Goal: Transaction & Acquisition: Purchase product/service

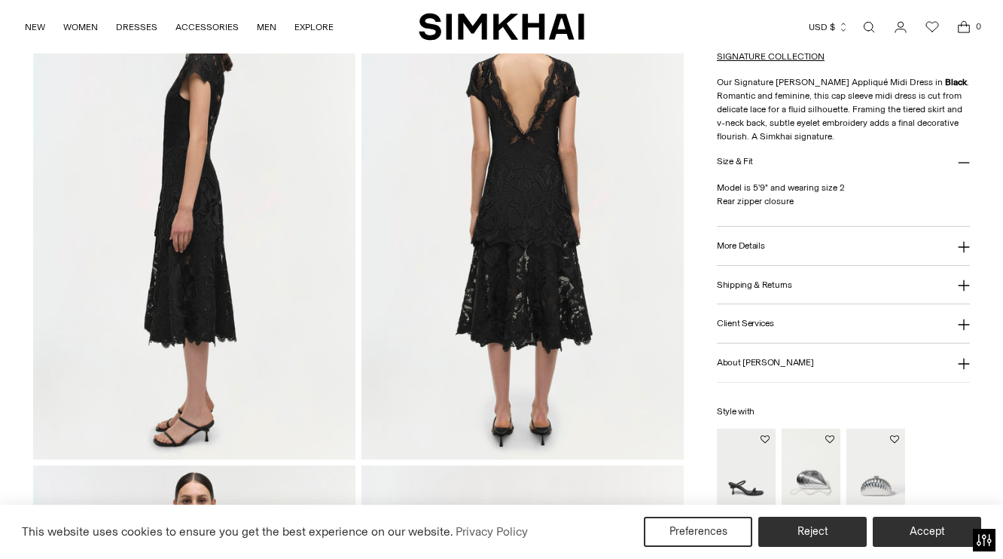
scroll to position [626, 0]
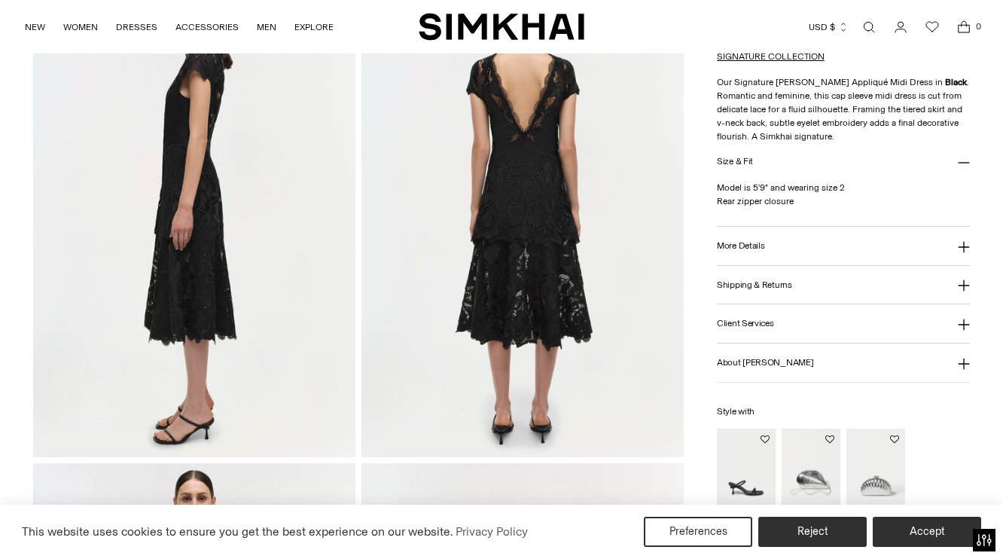
click at [745, 265] on button "More Details" at bounding box center [843, 246] width 253 height 38
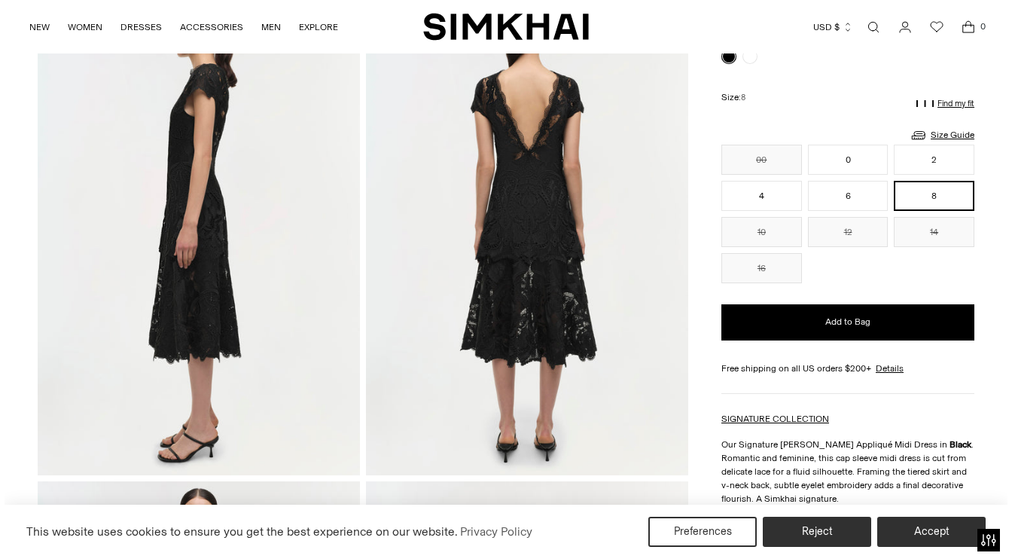
scroll to position [592, 0]
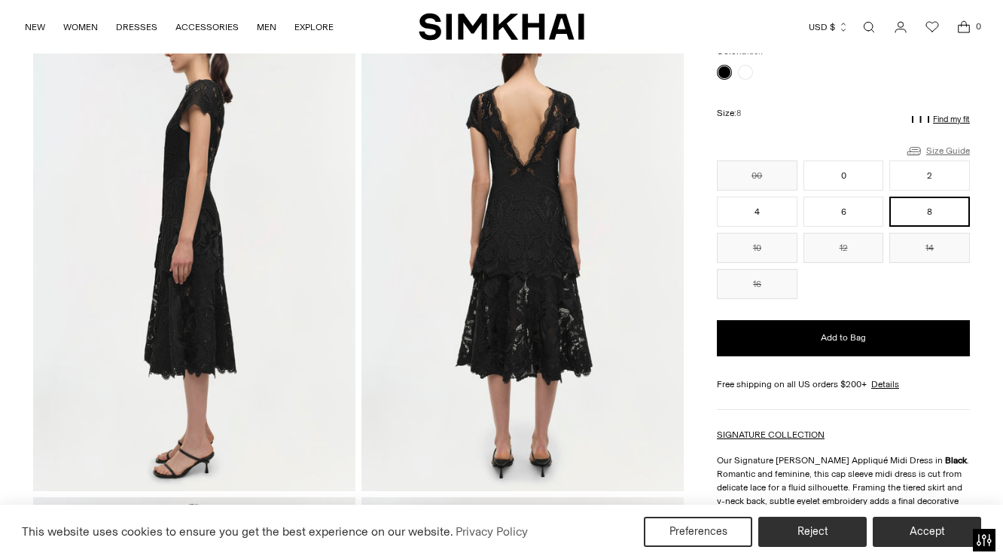
click at [931, 141] on link "Size Guide" at bounding box center [937, 150] width 65 height 19
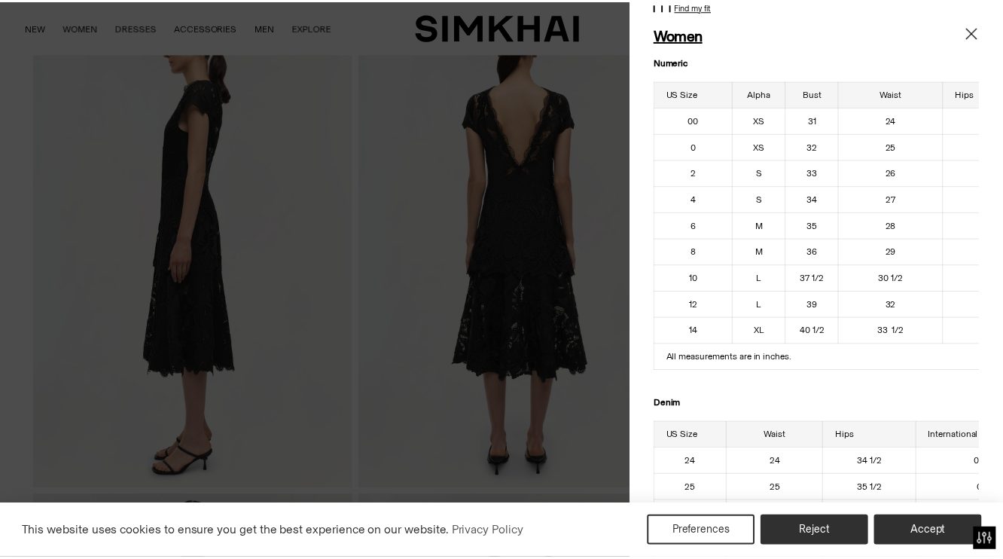
scroll to position [51, 0]
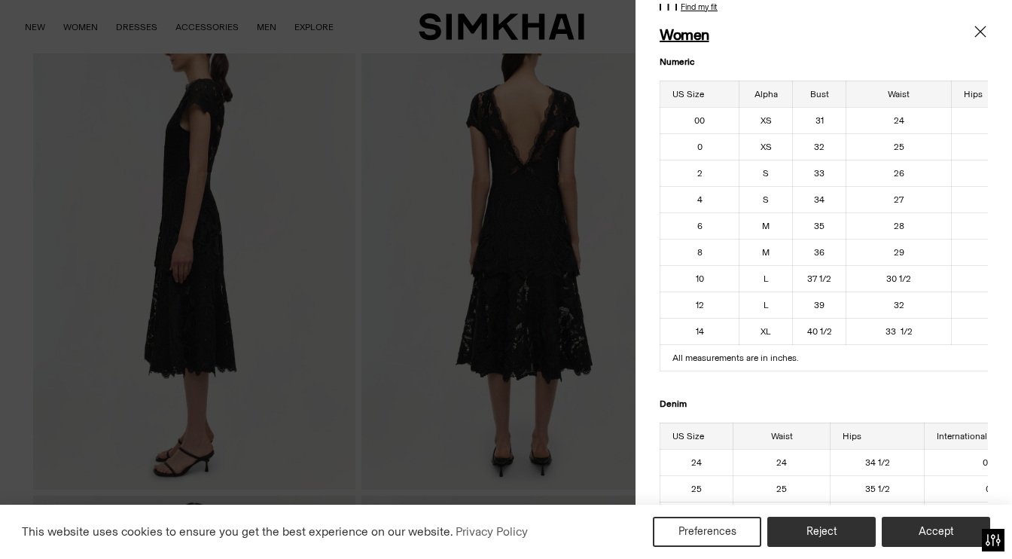
click at [601, 288] on div at bounding box center [506, 279] width 1012 height 559
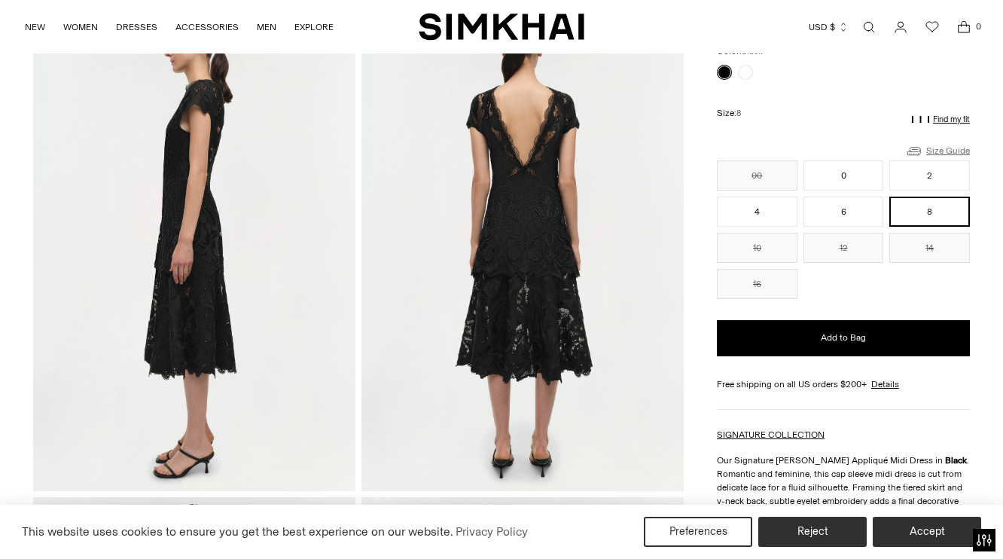
scroll to position [0, 0]
click at [910, 534] on button "Accept" at bounding box center [927, 532] width 115 height 32
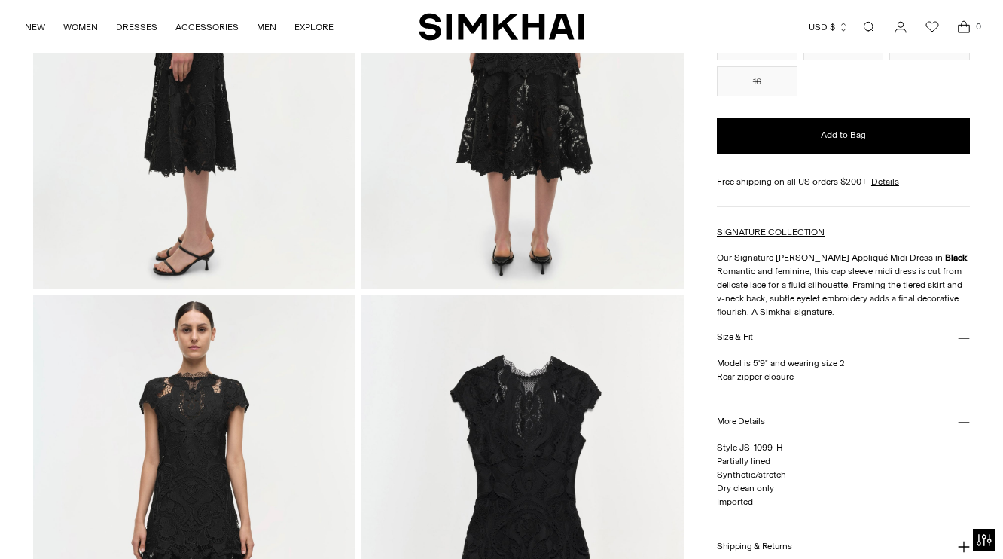
scroll to position [816, 0]
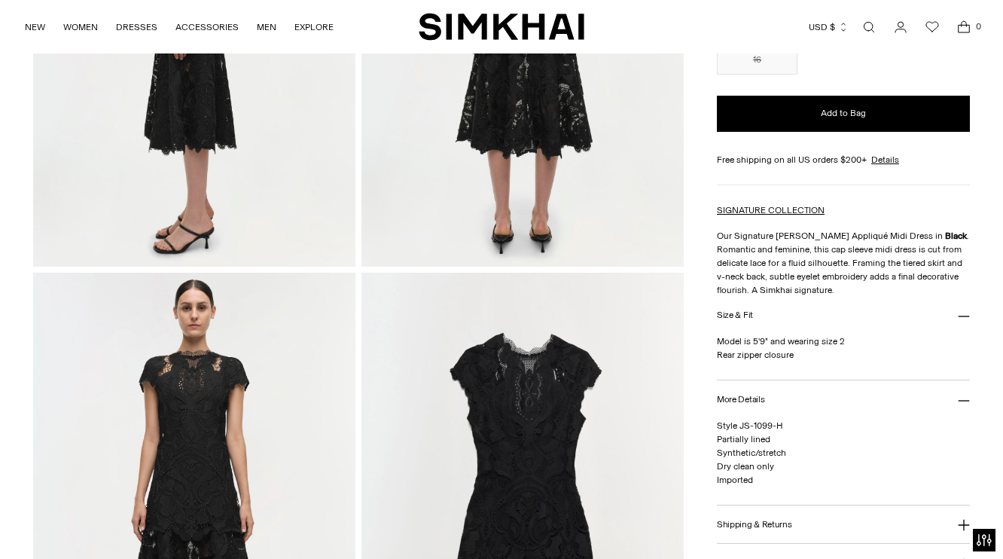
click at [742, 310] on h3 "Size & Fit" at bounding box center [735, 315] width 36 height 10
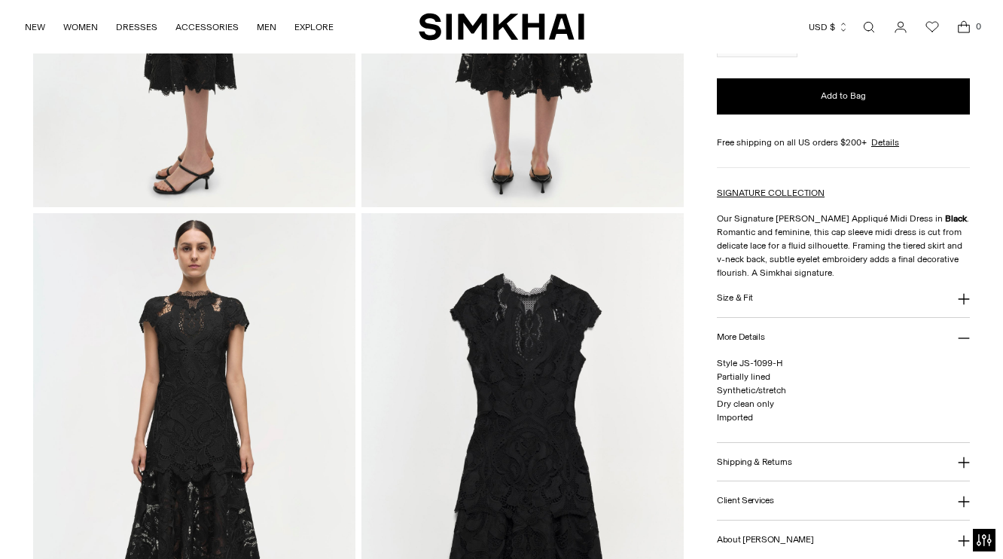
scroll to position [876, 0]
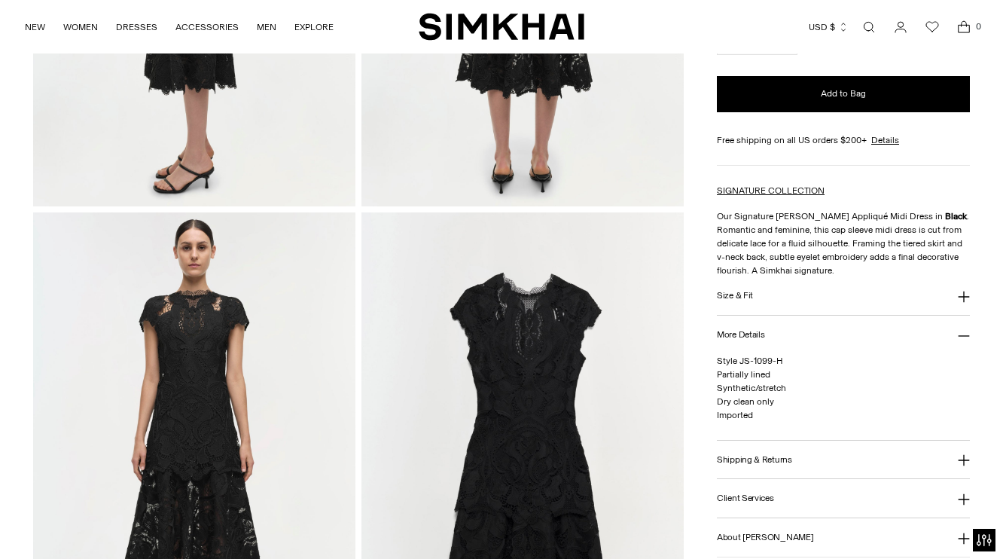
click at [746, 291] on h3 "Size & Fit" at bounding box center [735, 296] width 36 height 10
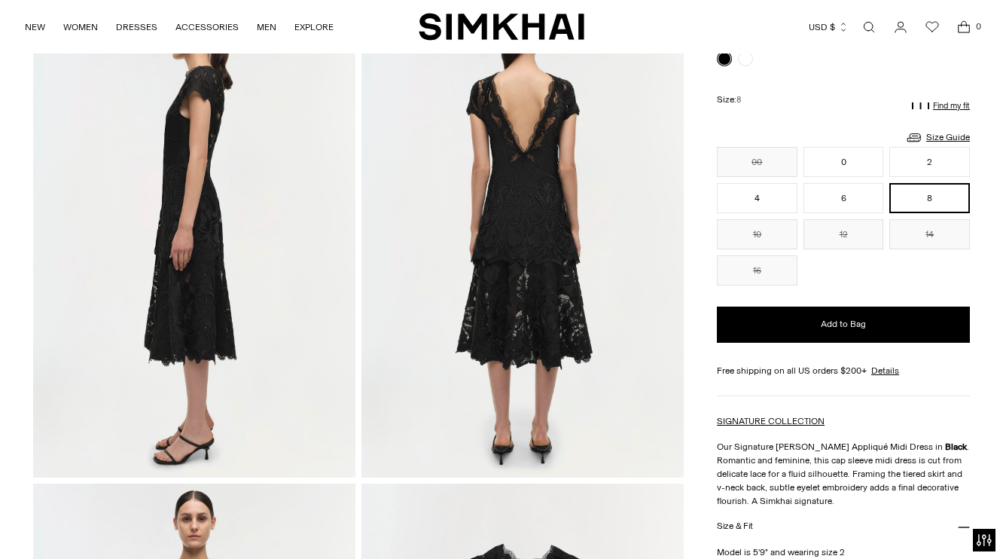
scroll to position [608, 0]
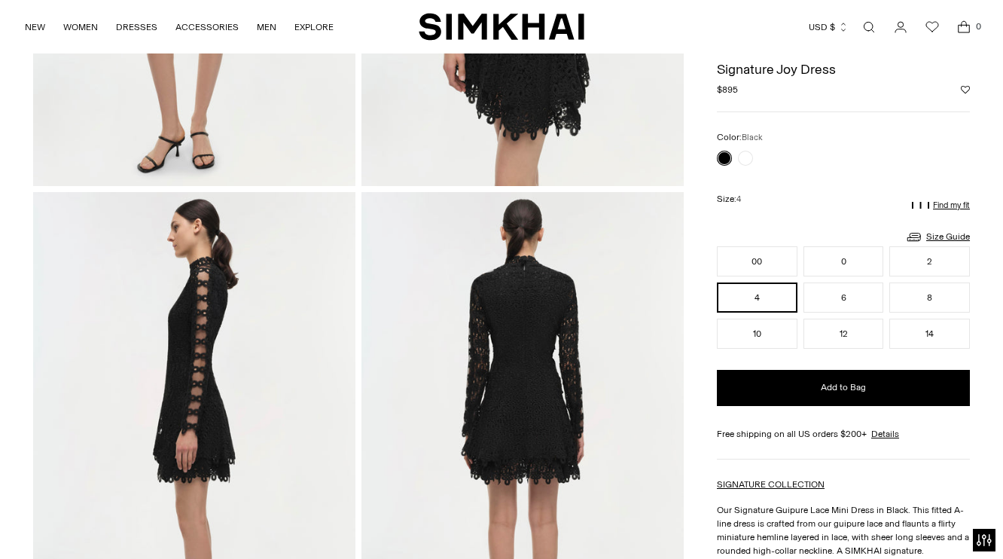
scroll to position [203, 0]
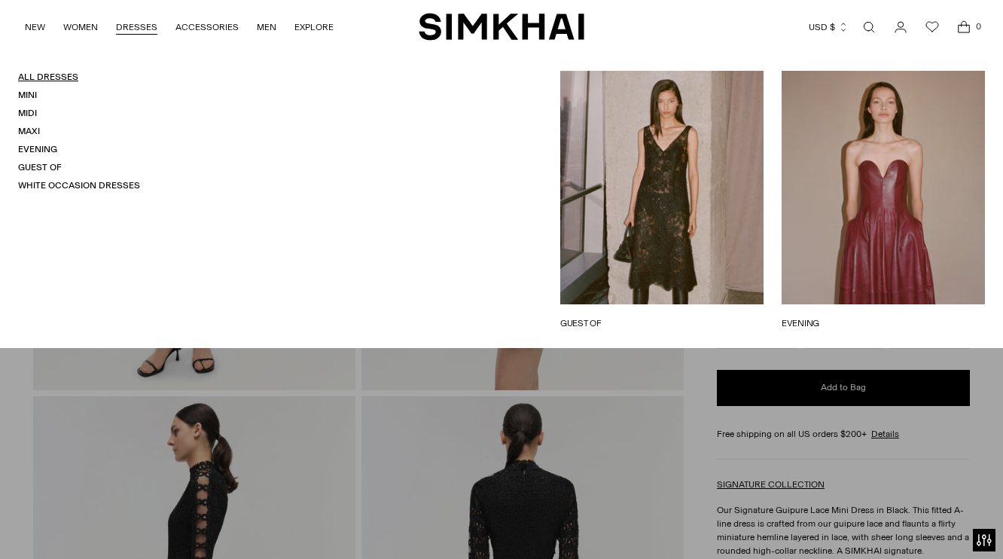
click at [69, 78] on link "All Dresses" at bounding box center [48, 77] width 60 height 11
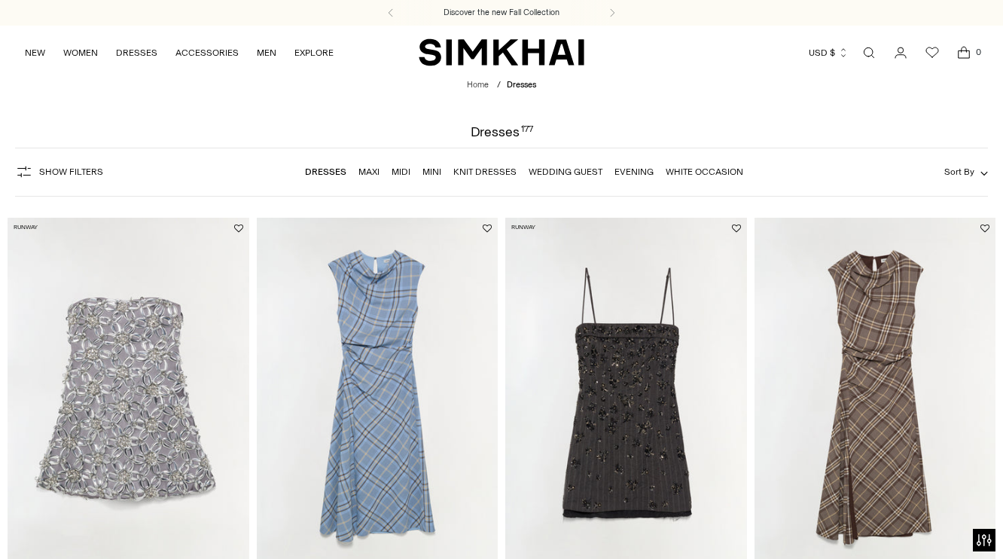
click at [81, 177] on span "Show Filters" at bounding box center [71, 171] width 64 height 11
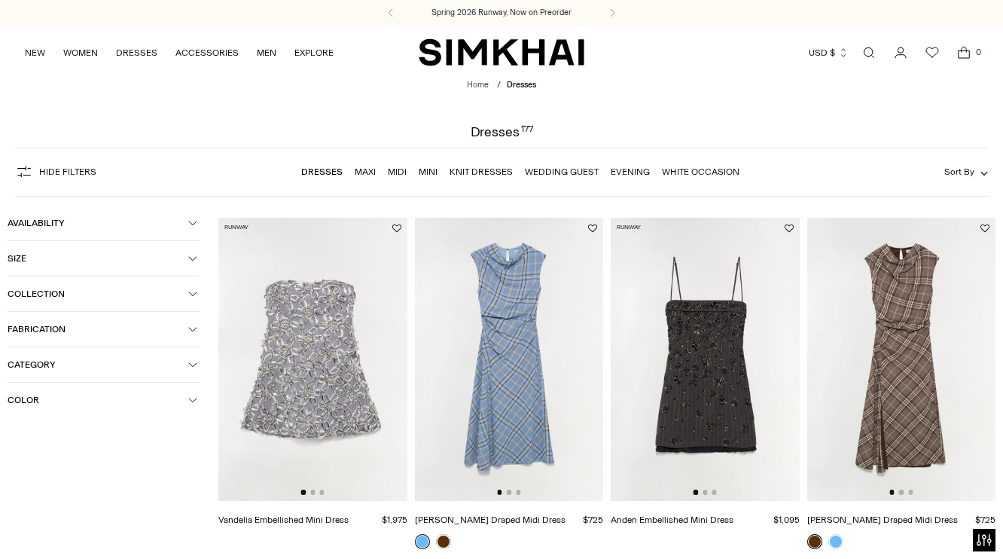
click at [86, 273] on button "Size" at bounding box center [104, 258] width 192 height 35
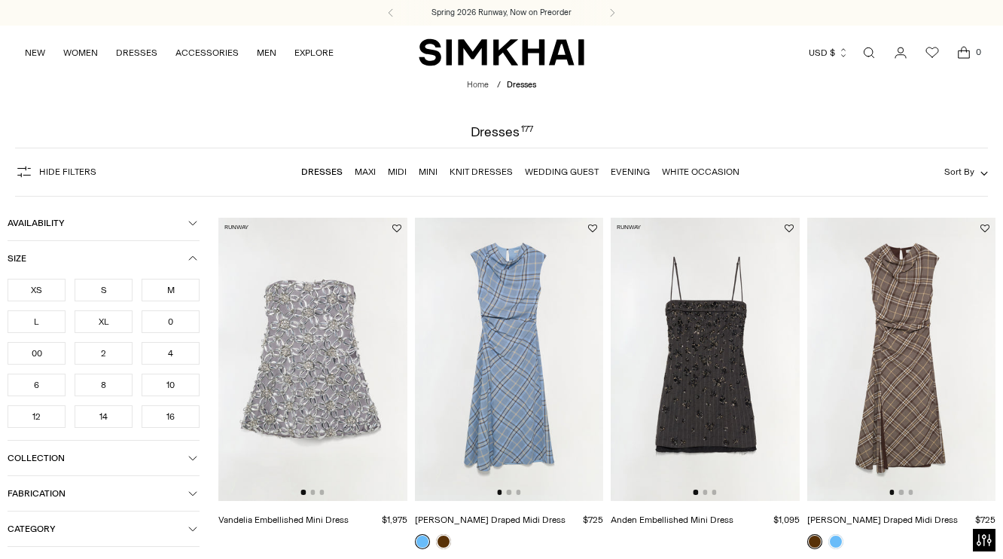
click at [171, 361] on div "4" at bounding box center [171, 353] width 58 height 23
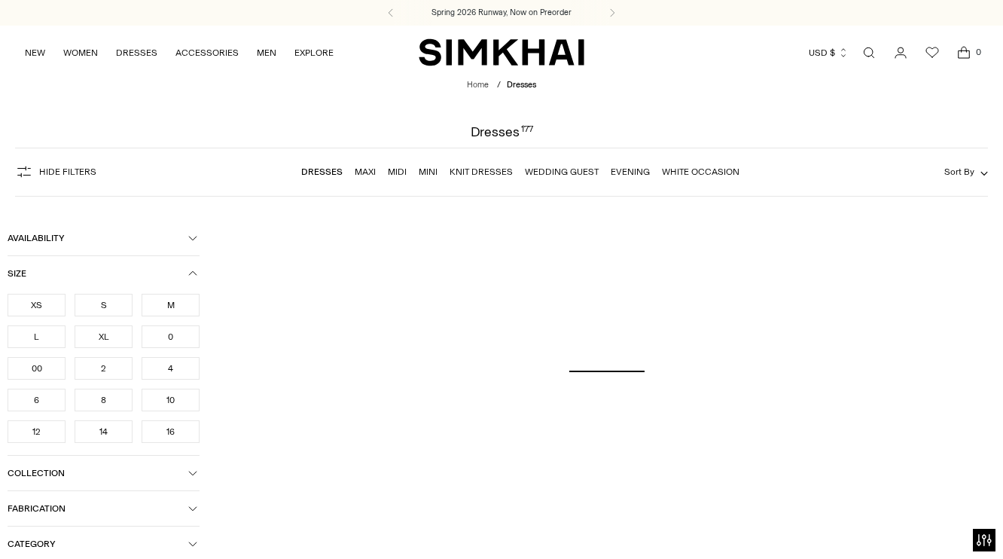
click at [183, 279] on span "Size" at bounding box center [98, 273] width 181 height 11
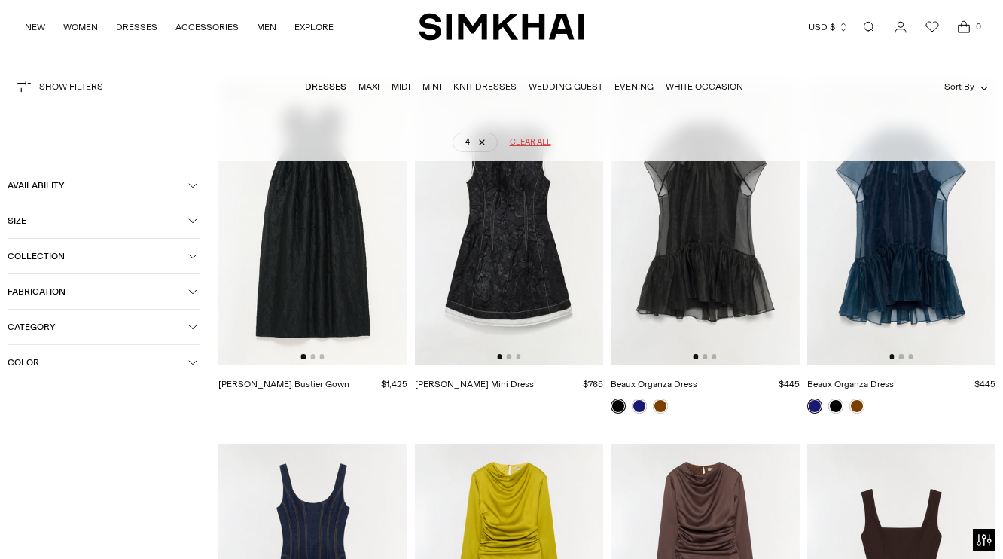
scroll to position [1496, 0]
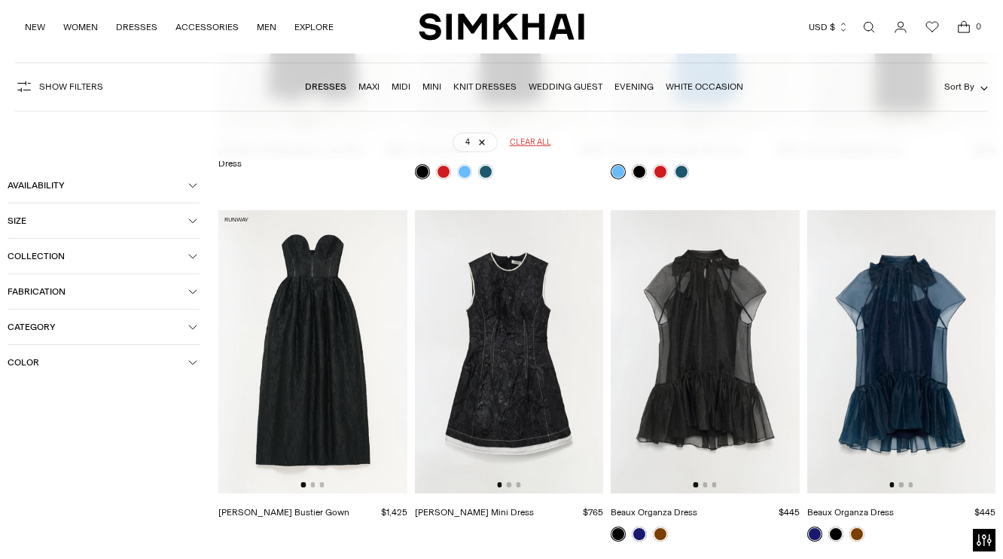
click at [867, 341] on img at bounding box center [901, 351] width 189 height 283
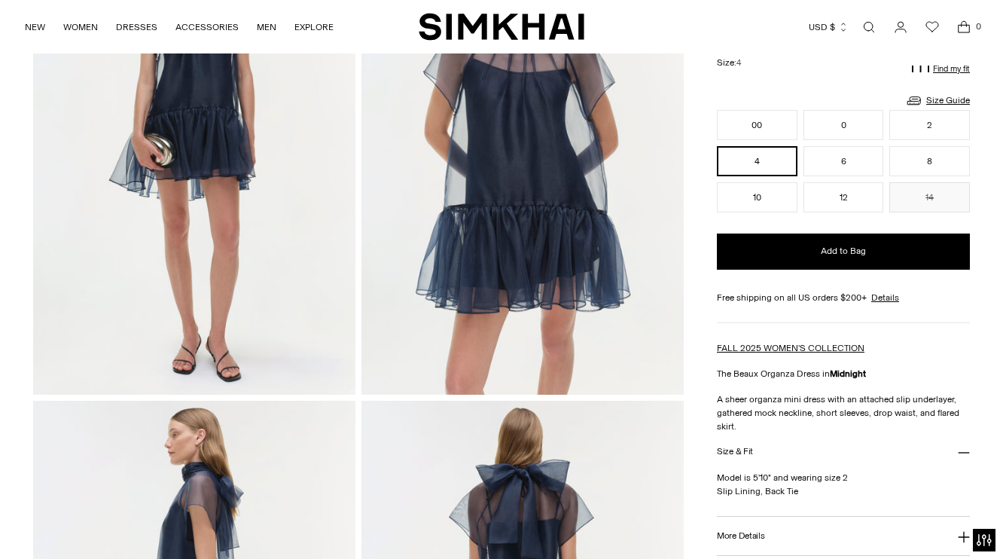
scroll to position [276, 0]
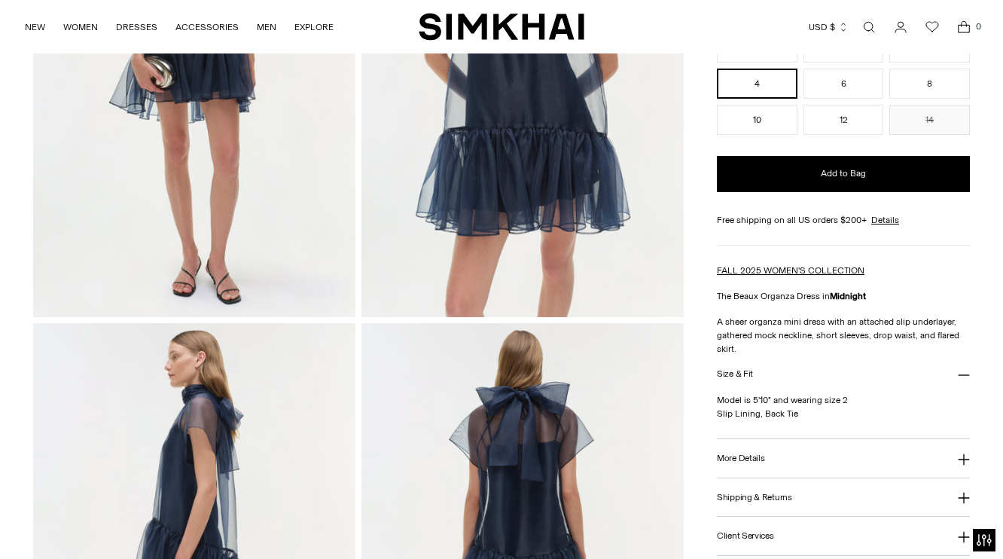
click at [821, 465] on button "More Details" at bounding box center [843, 458] width 253 height 38
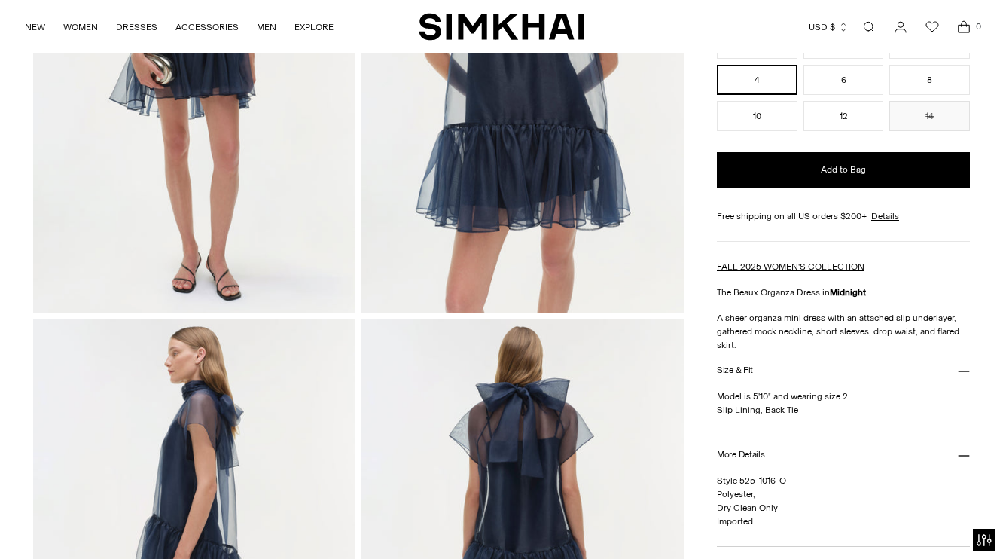
scroll to position [265, 0]
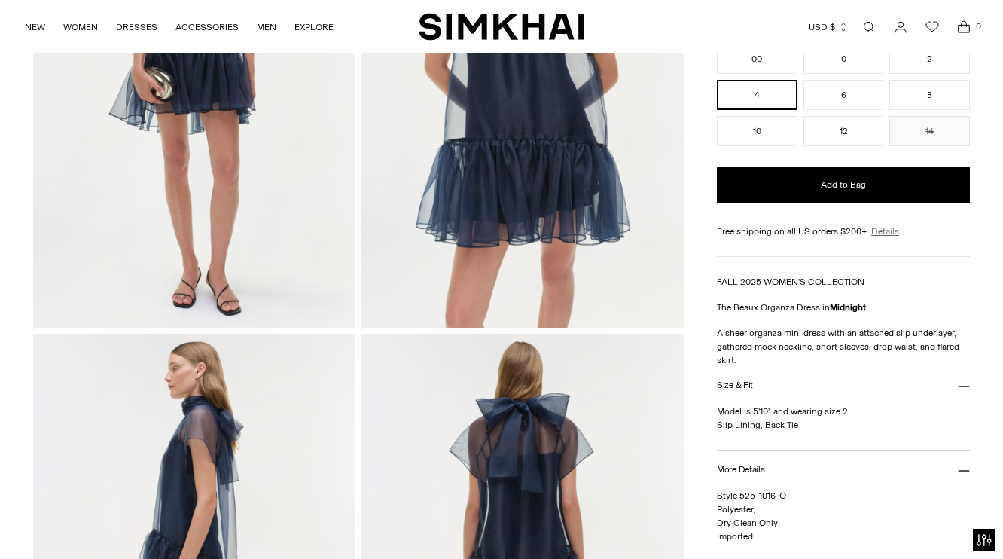
click at [899, 238] on link "Details" at bounding box center [885, 231] width 28 height 14
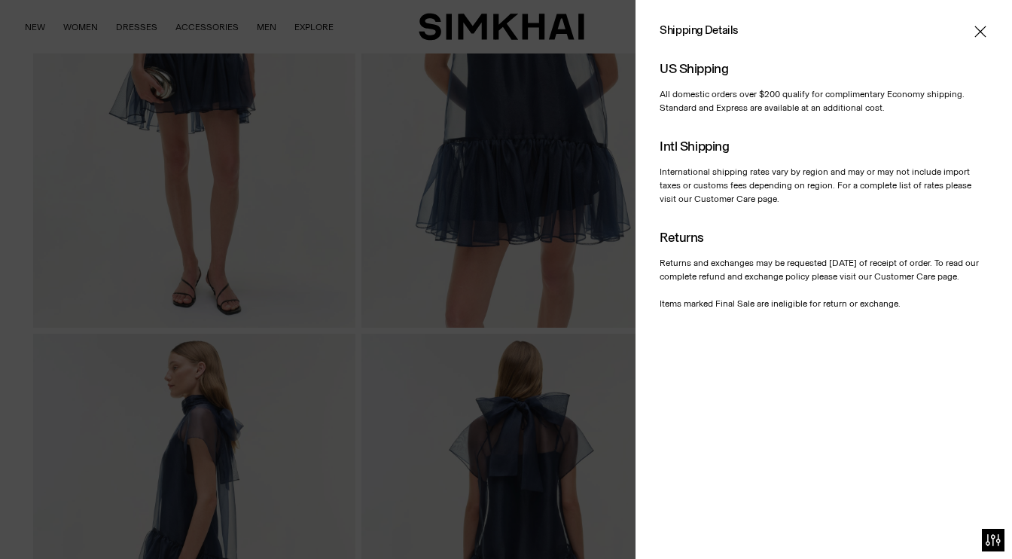
click at [979, 36] on icon "Close" at bounding box center [980, 31] width 12 height 15
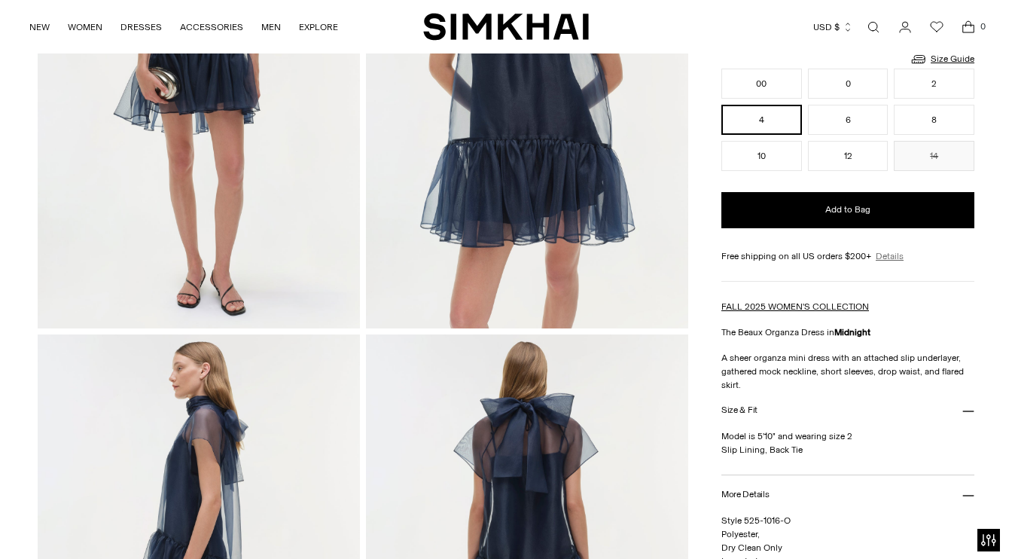
scroll to position [121, 0]
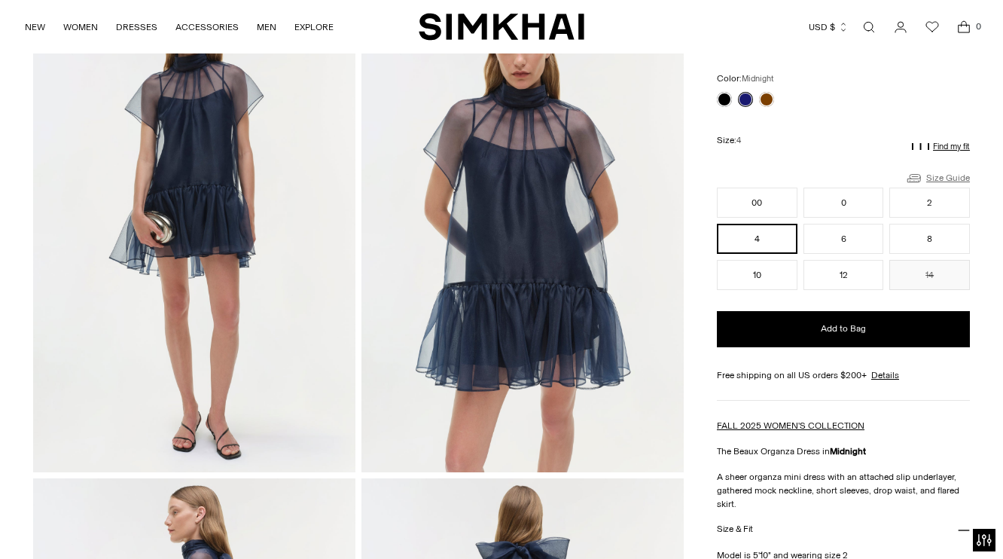
click at [940, 177] on link "Size Guide" at bounding box center [937, 178] width 65 height 19
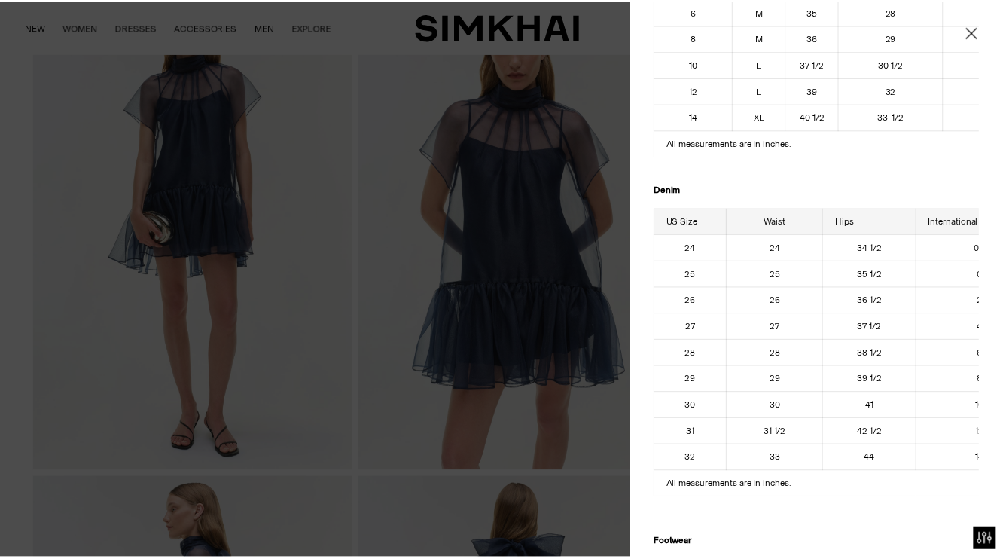
scroll to position [0, 0]
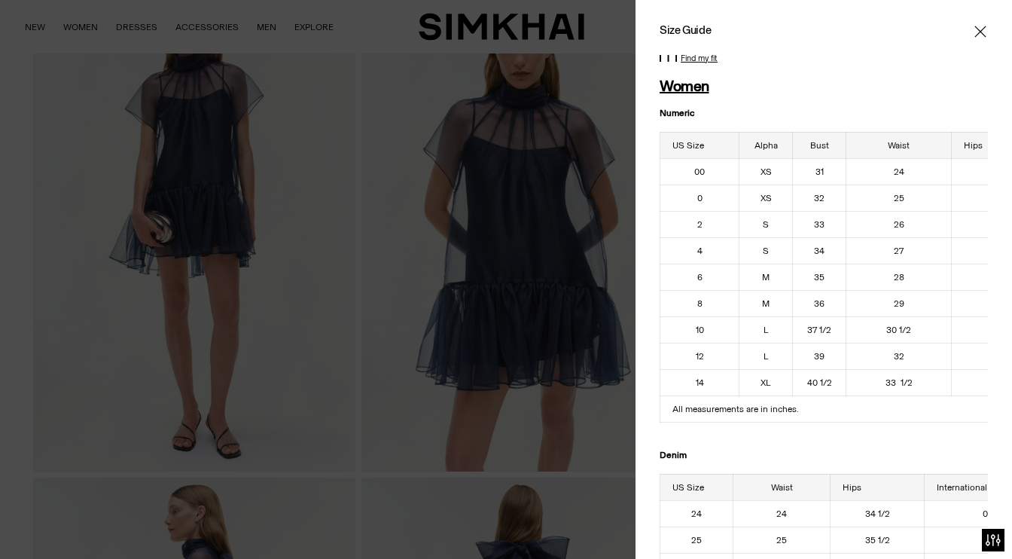
click at [763, 358] on td "L" at bounding box center [765, 356] width 53 height 26
click at [974, 32] on icon "Close" at bounding box center [979, 31] width 11 height 11
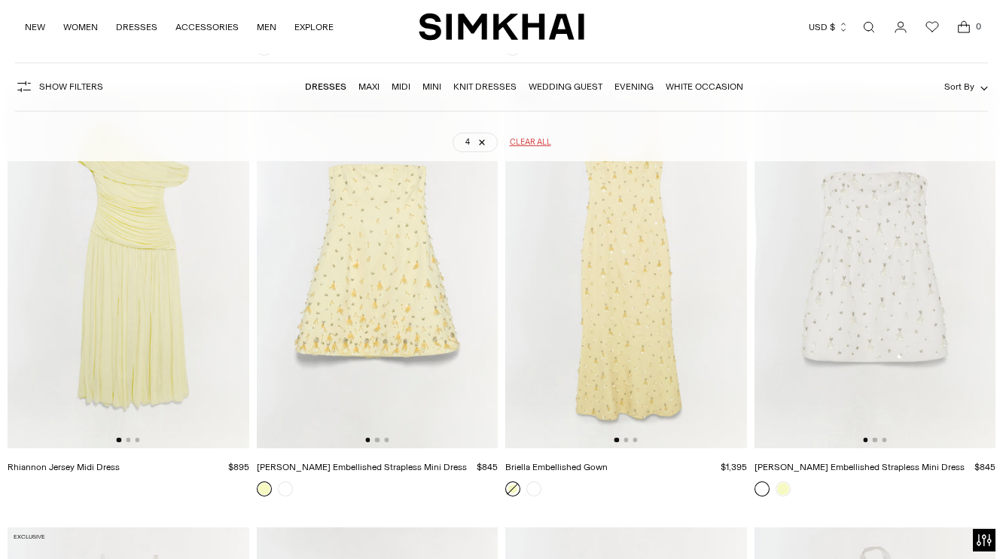
scroll to position [4123, 0]
click at [606, 343] on img at bounding box center [626, 270] width 242 height 362
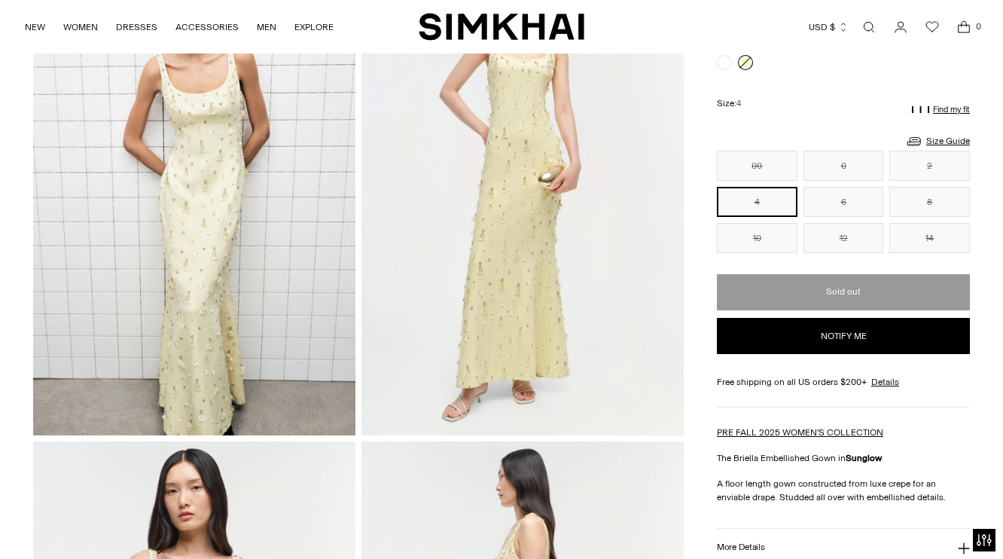
scroll to position [160, 0]
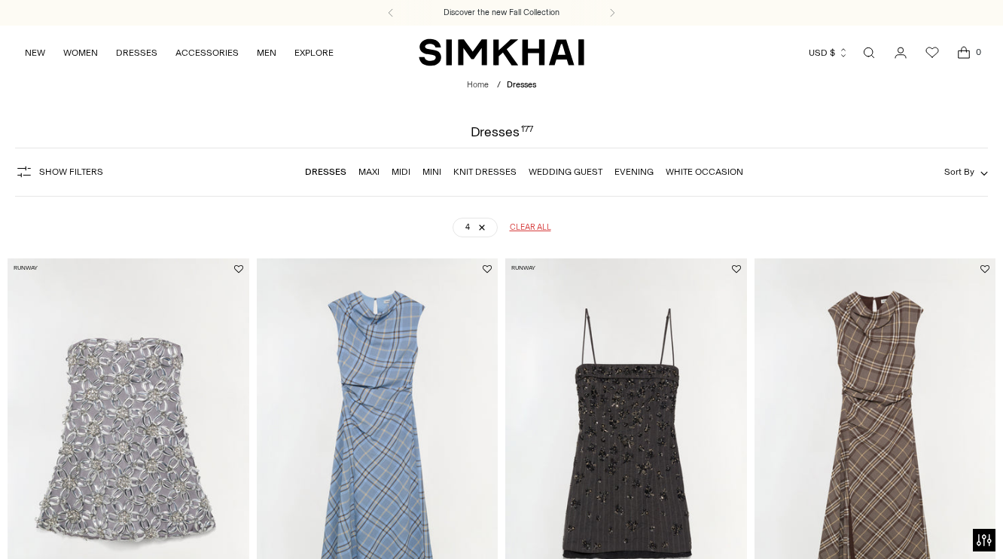
scroll to position [2653, 0]
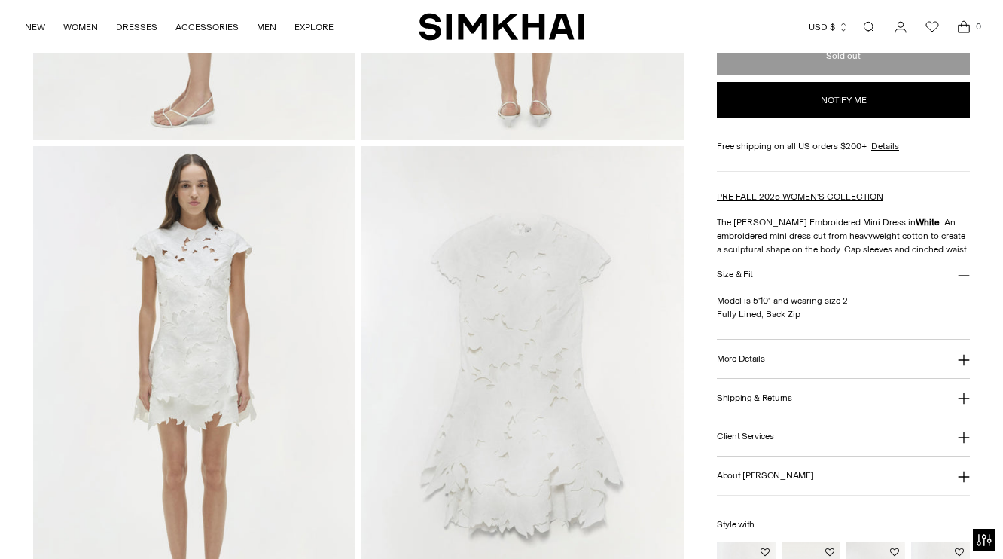
scroll to position [943, 0]
click at [743, 354] on h3 "More Details" at bounding box center [740, 358] width 47 height 10
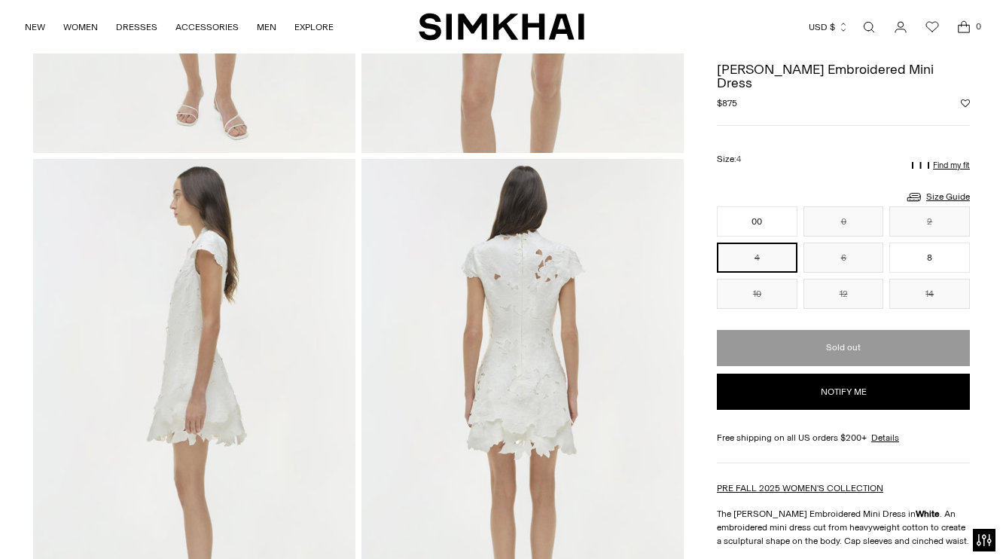
scroll to position [434, 0]
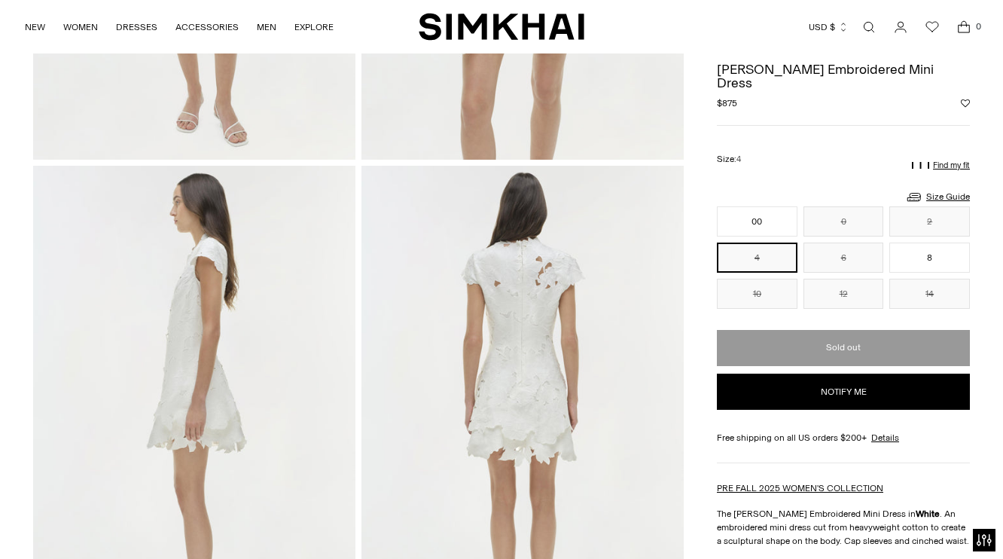
click at [761, 249] on button "4" at bounding box center [757, 257] width 81 height 30
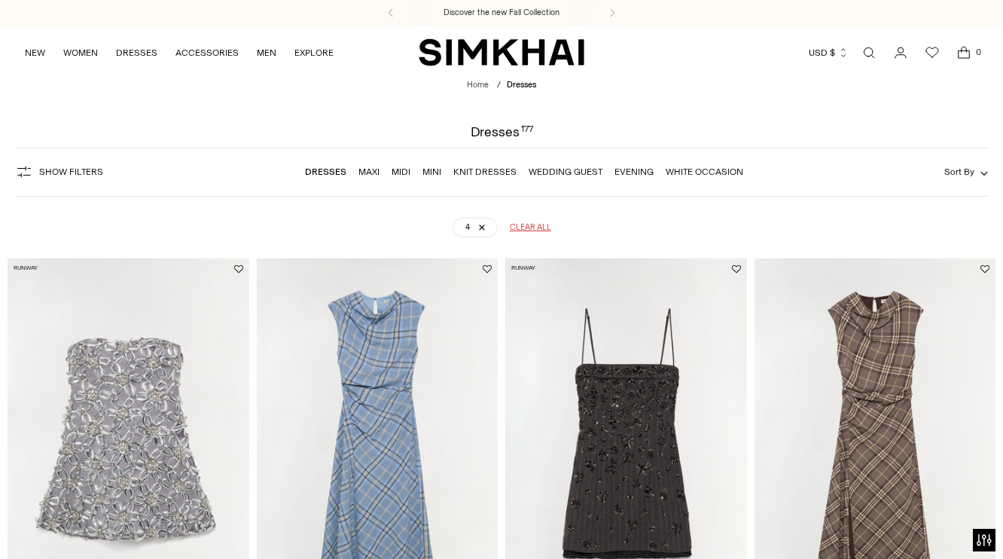
scroll to position [2653, 0]
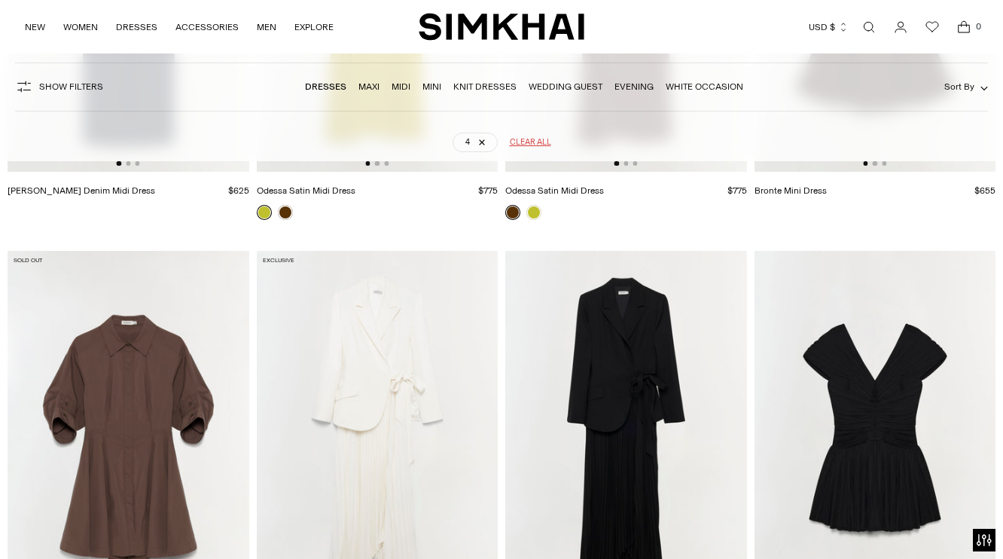
click at [585, 416] on img at bounding box center [626, 432] width 242 height 362
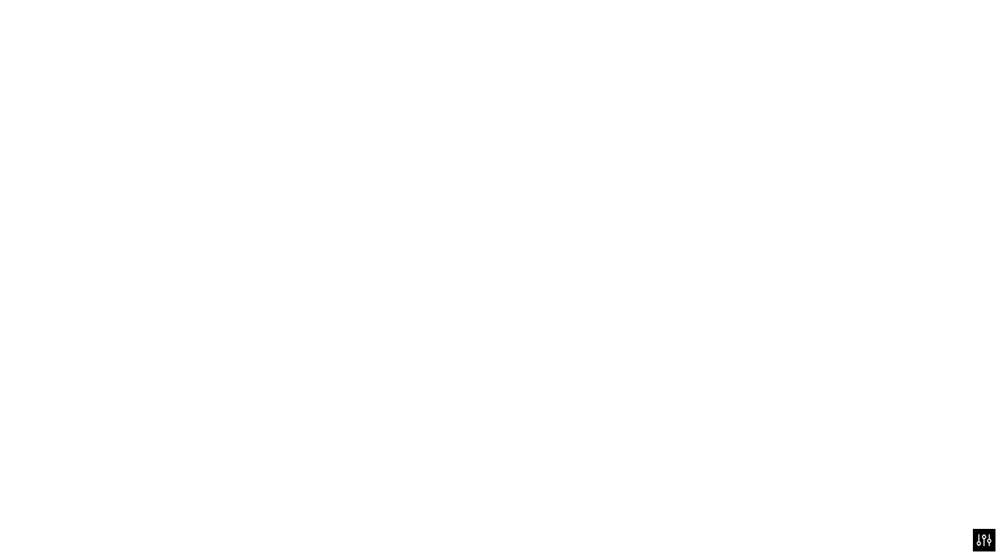
scroll to position [2728, 0]
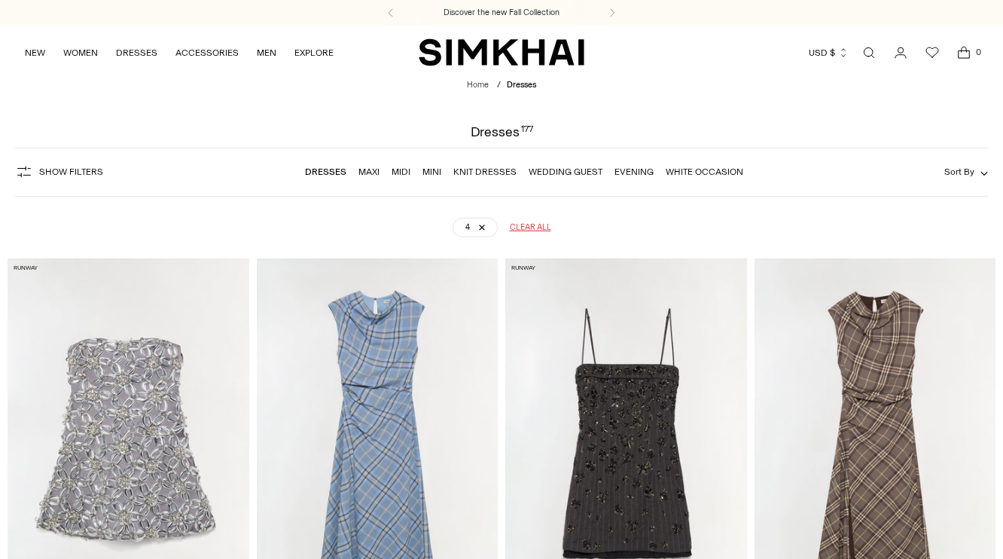
scroll to position [2653, 0]
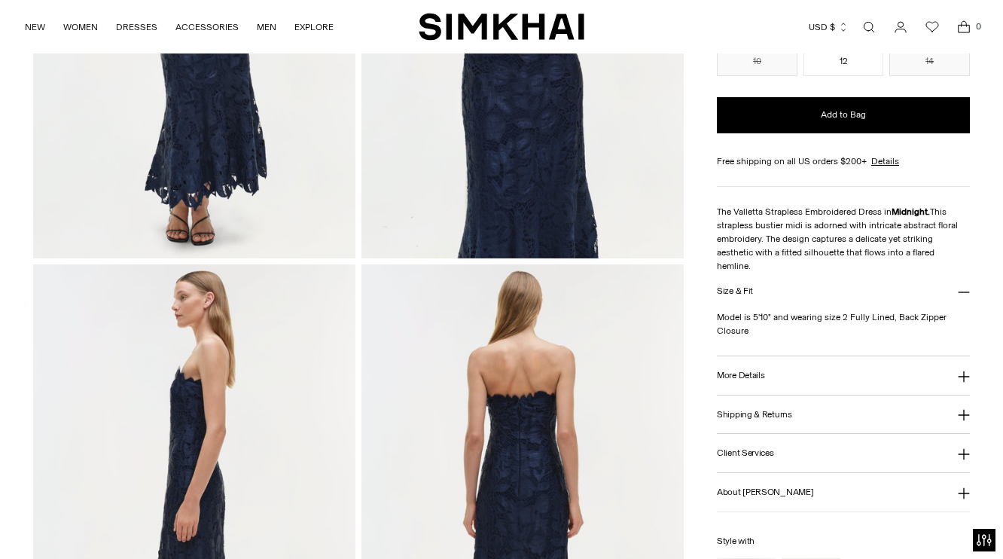
scroll to position [358, 0]
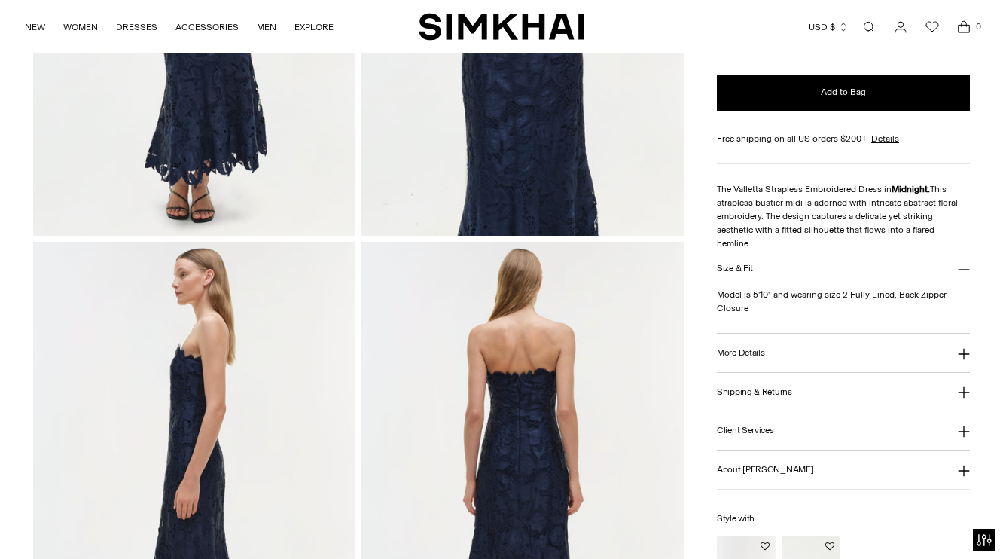
click at [750, 358] on h3 "More Details" at bounding box center [740, 353] width 47 height 10
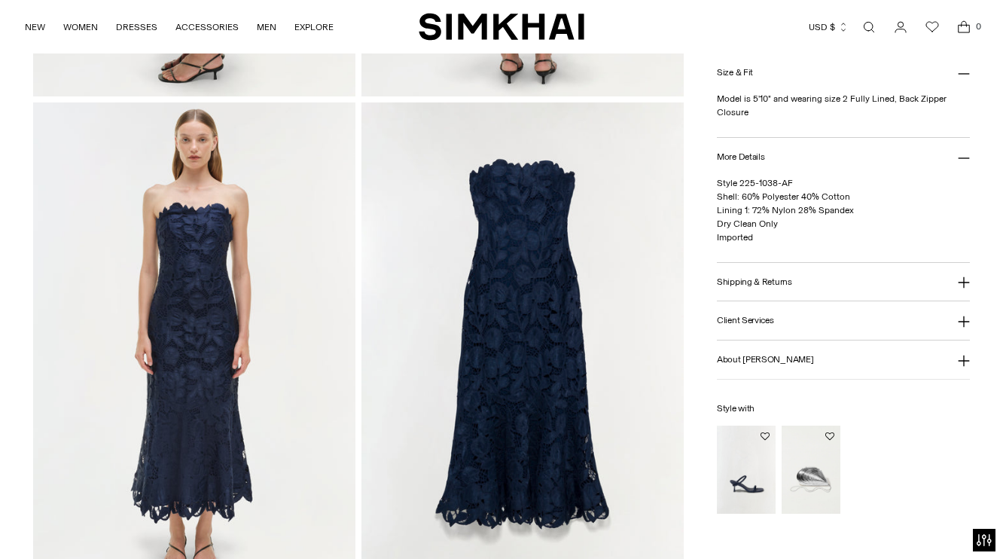
scroll to position [1040, 0]
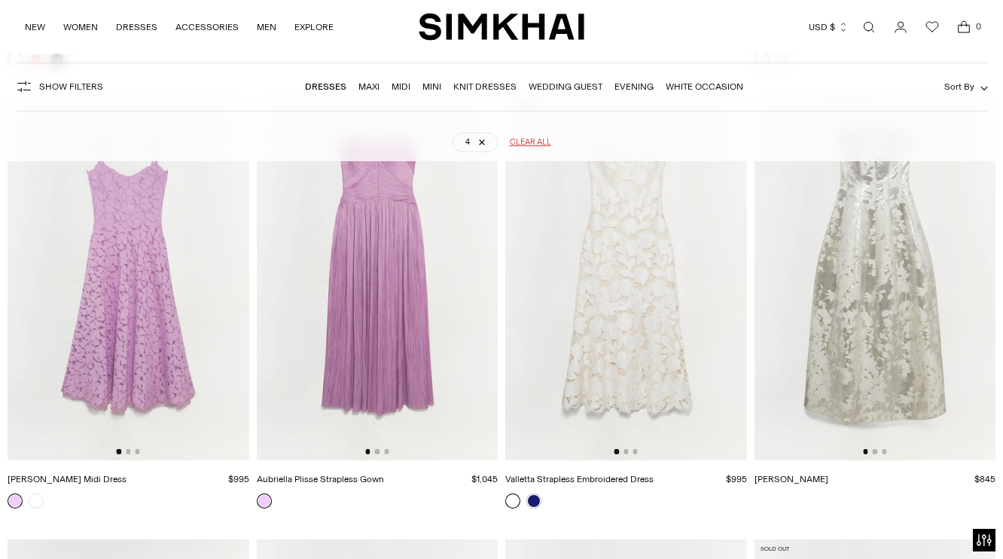
scroll to position [7215, 0]
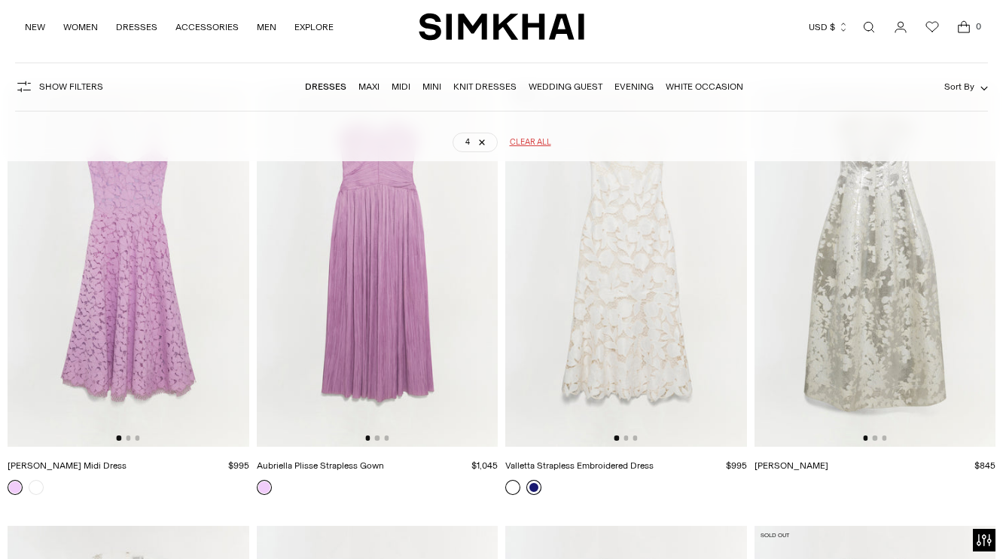
click at [535, 495] on link at bounding box center [533, 487] width 15 height 15
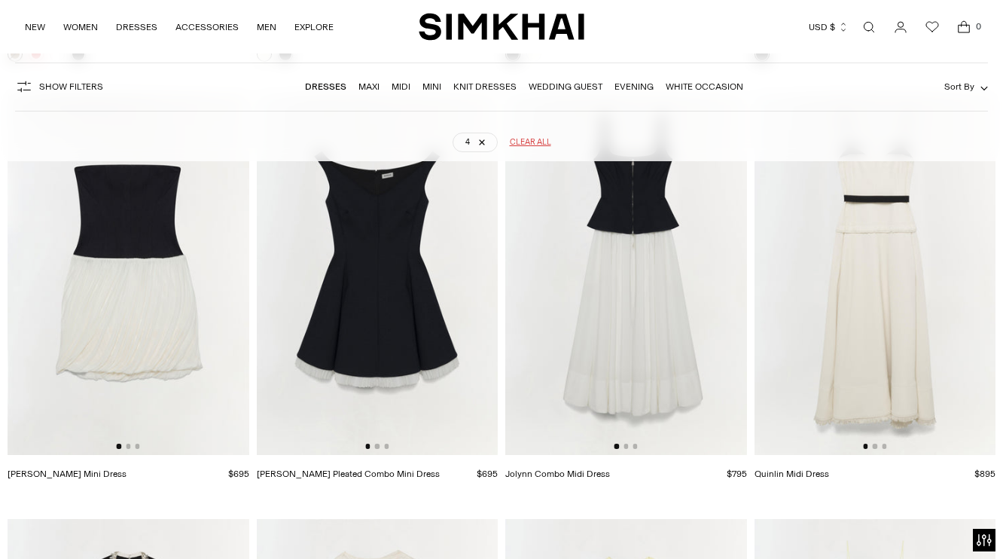
scroll to position [3450, 0]
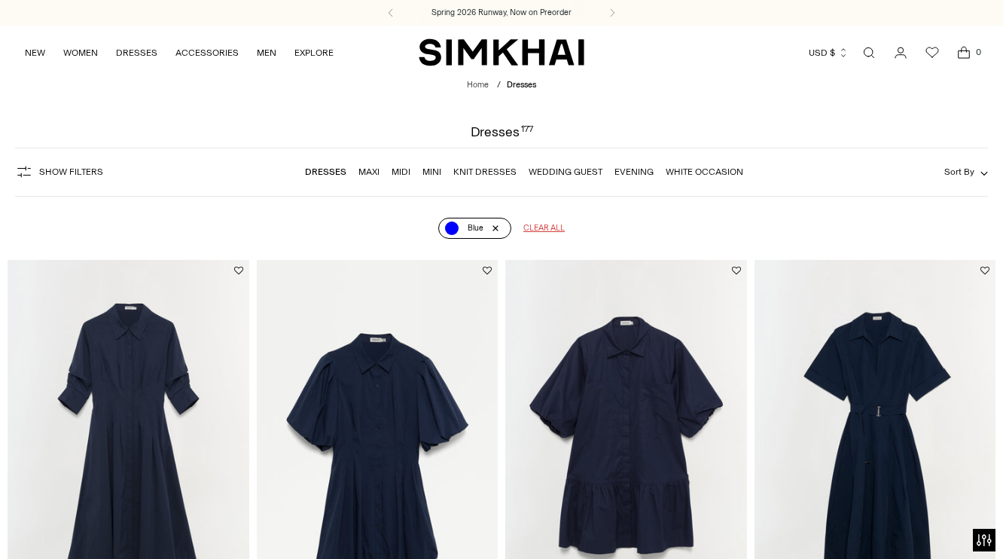
click at [489, 236] on link "Blue" at bounding box center [474, 228] width 73 height 21
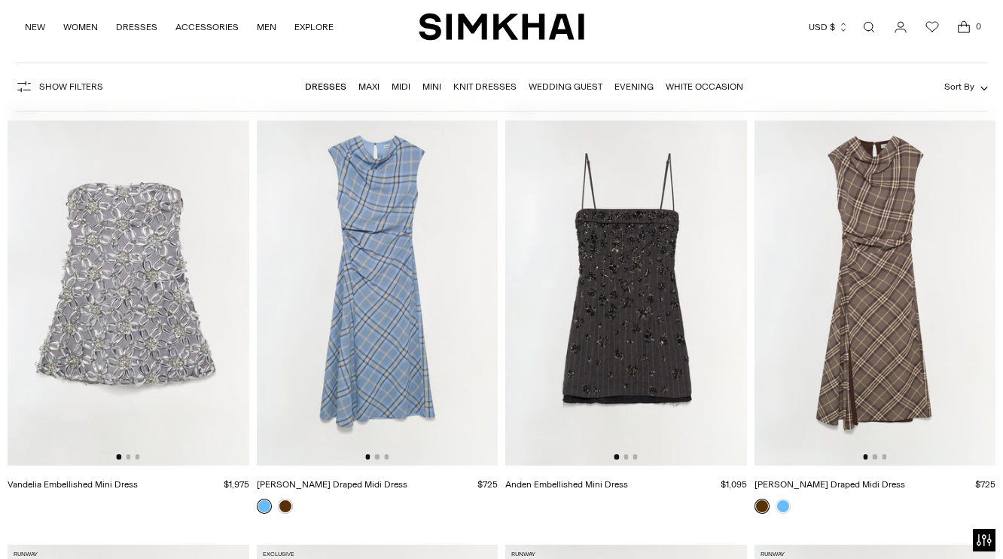
scroll to position [114, 0]
click at [956, 92] on span "Sort By" at bounding box center [959, 86] width 30 height 11
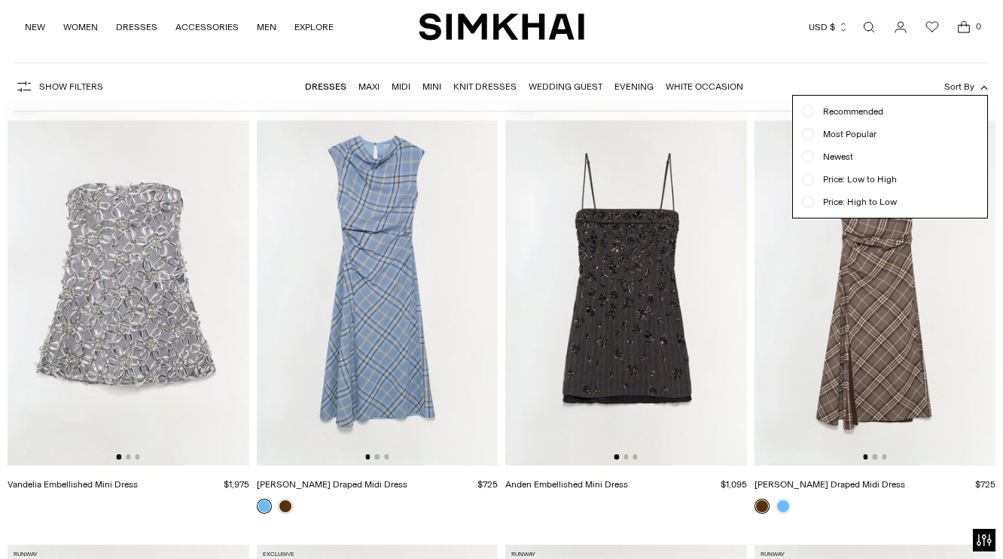
click at [858, 141] on span "Most Popular" at bounding box center [845, 134] width 62 height 14
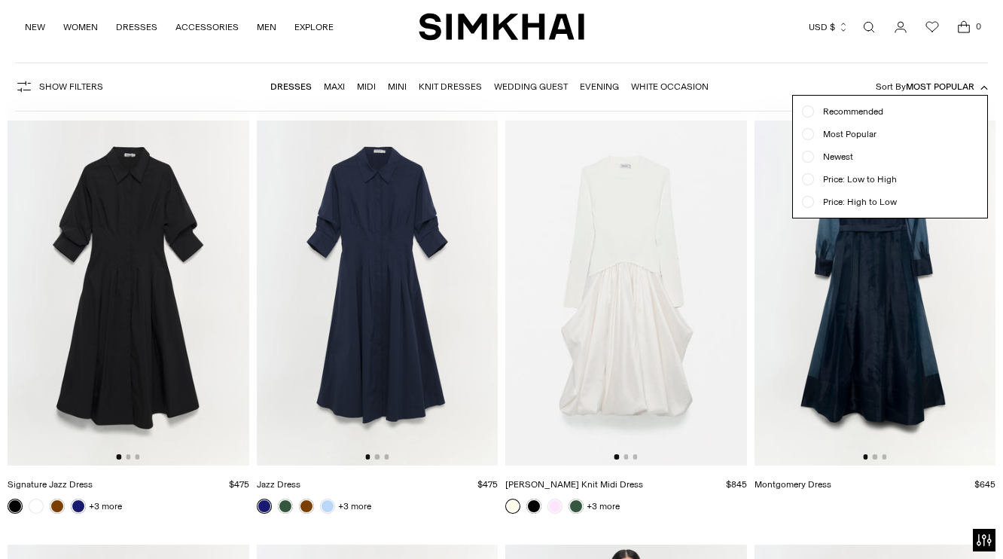
click at [889, 70] on div "Show Filters Show Filters Dresses Maxi Midi Mini Knit Dresses Wedding Guest Eve…" at bounding box center [501, 86] width 973 height 49
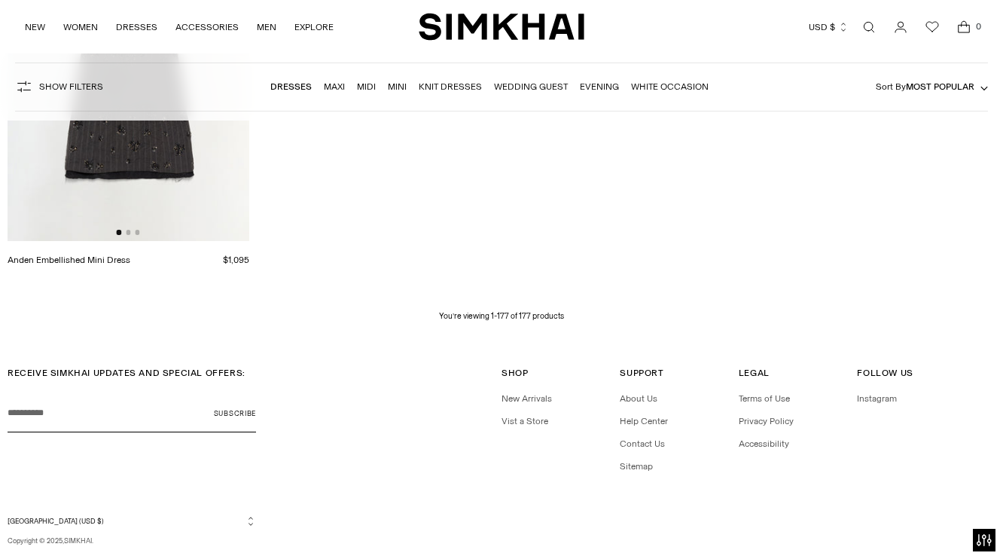
scroll to position [19791, 0]
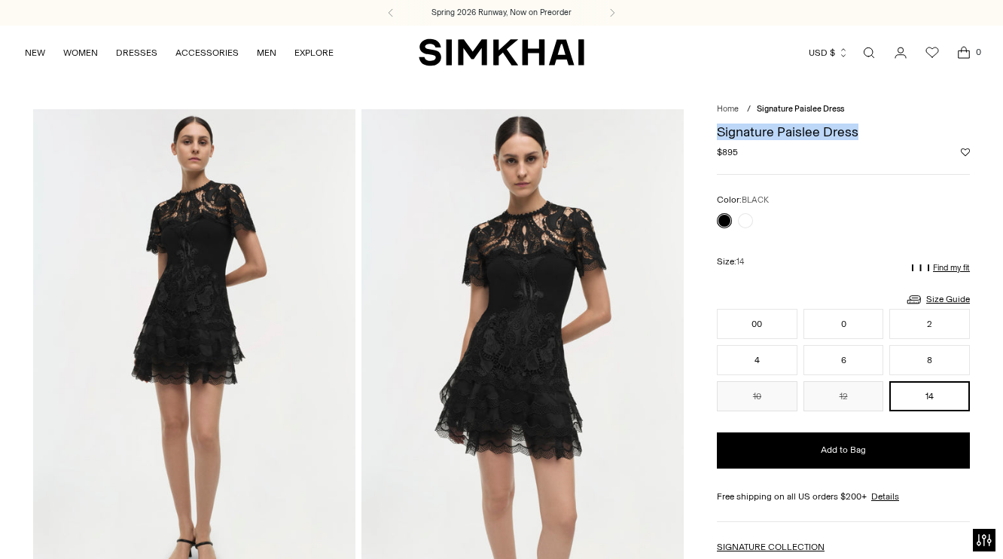
drag, startPoint x: 872, startPoint y: 140, endPoint x: 708, endPoint y: 129, distance: 163.7
copy h1 "Signature Paislee Dress"
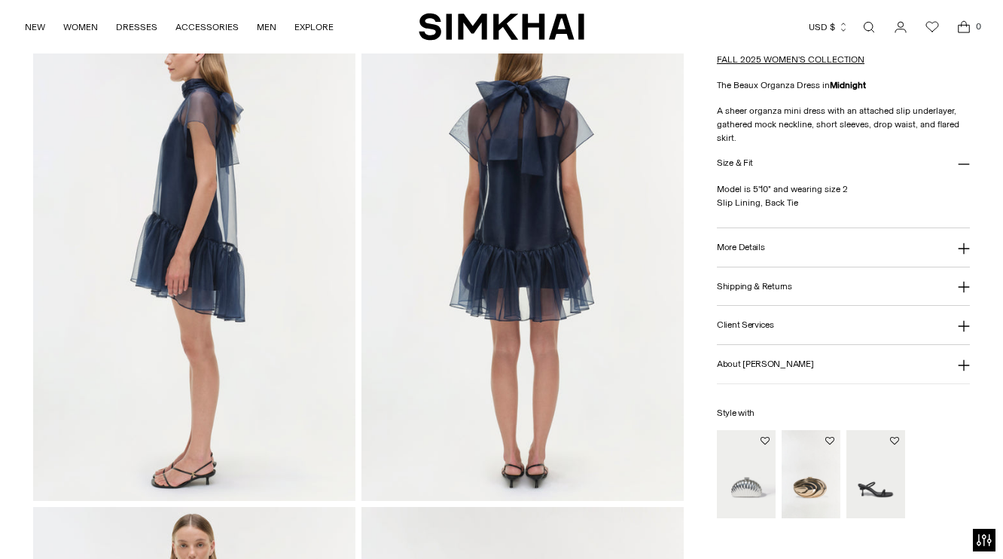
scroll to position [586, 0]
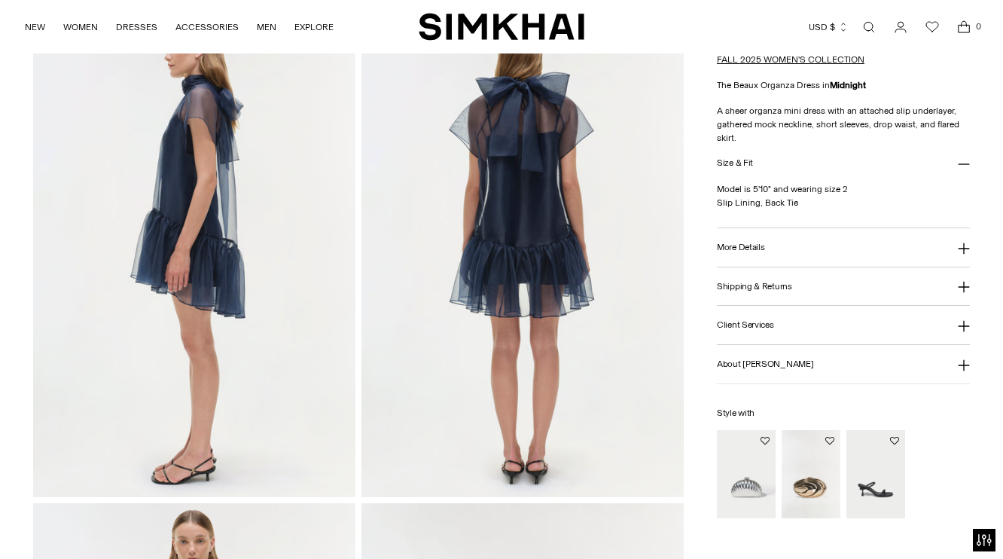
click at [818, 265] on button "More Details" at bounding box center [843, 247] width 253 height 38
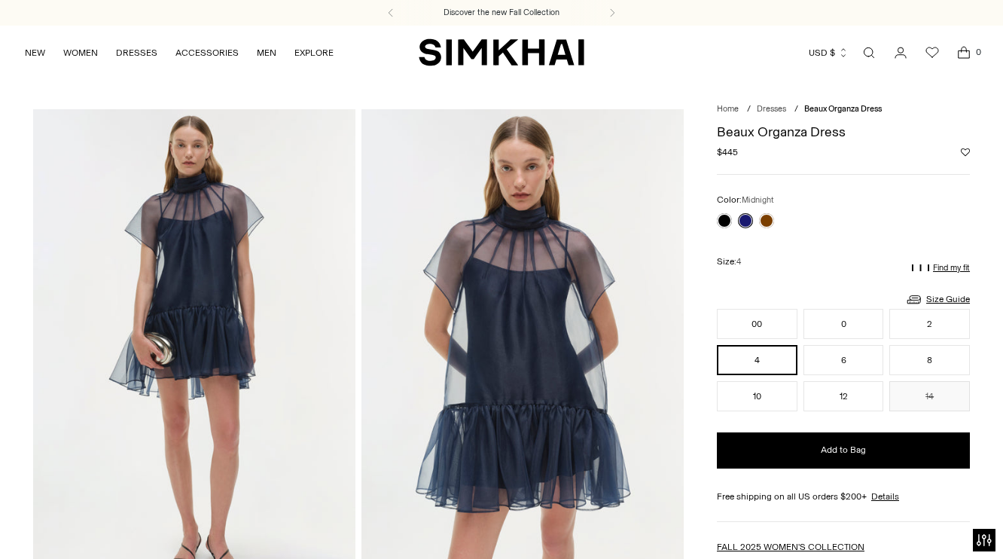
drag, startPoint x: 716, startPoint y: 134, endPoint x: 757, endPoint y: 154, distance: 45.8
click at [757, 154] on div "Beaux Organza Dress Regular price $445 Unit price / per" at bounding box center [843, 142] width 253 height 34
click at [761, 145] on div "Beaux Organza Dress Regular price $445 Unit price / per" at bounding box center [843, 142] width 253 height 34
drag, startPoint x: 857, startPoint y: 136, endPoint x: 714, endPoint y: 125, distance: 143.5
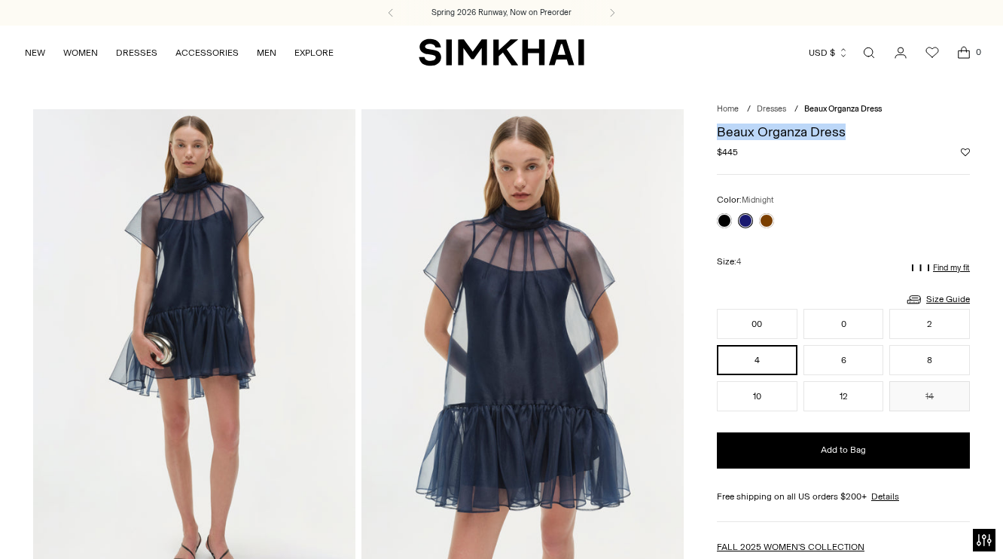
copy h1 "Beaux Organza Dress"
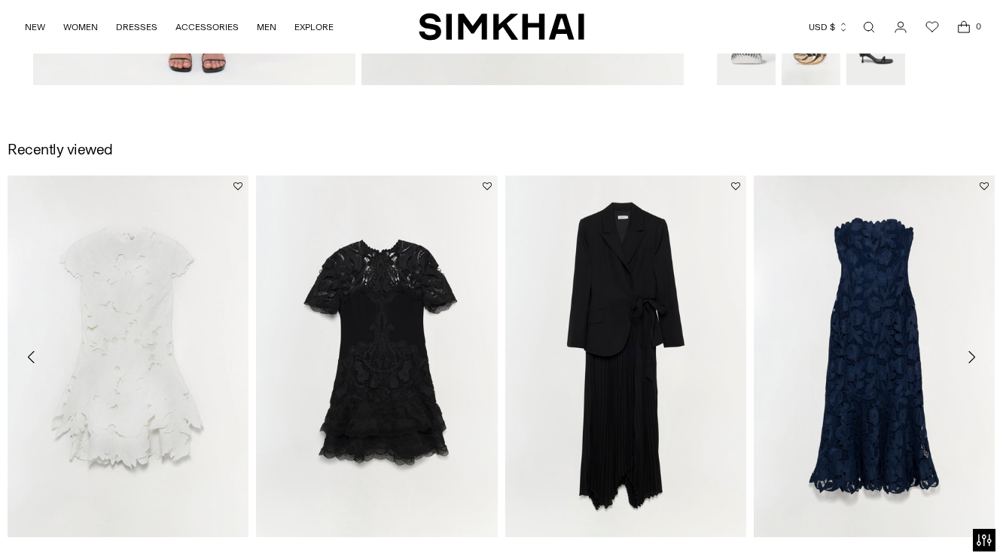
scroll to position [1579, 0]
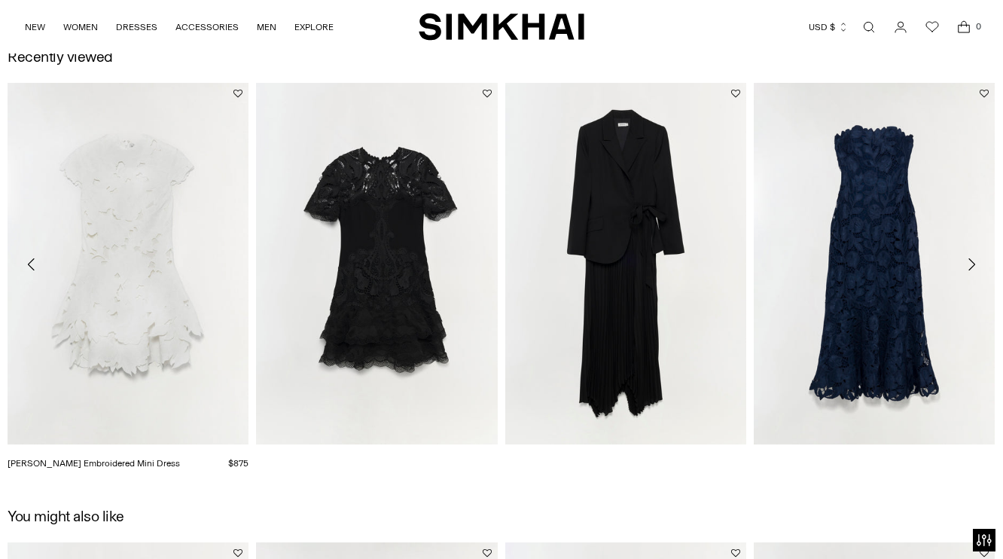
click at [180, 458] on link "[PERSON_NAME] Embroidered Mini Dress" at bounding box center [94, 463] width 172 height 11
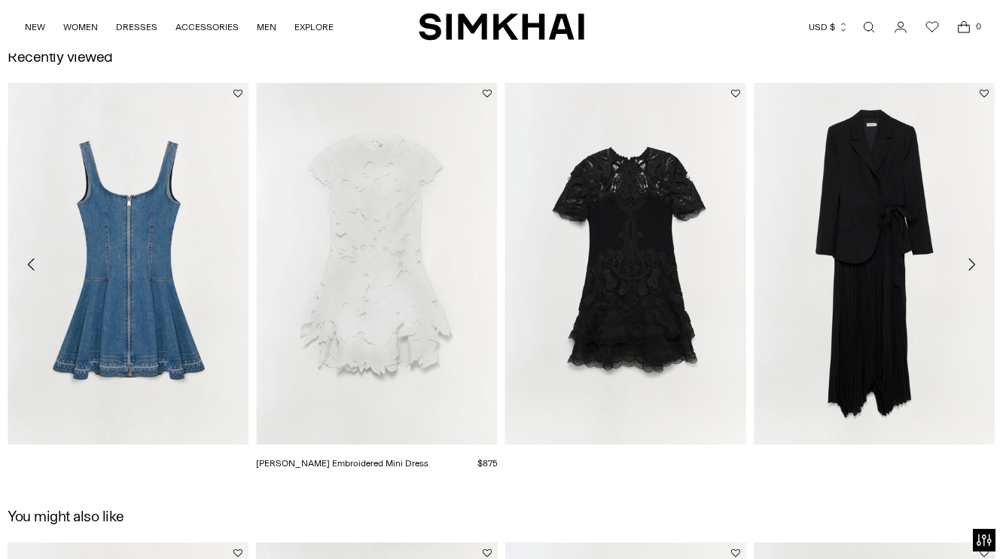
click at [385, 458] on link "[PERSON_NAME] Embroidered Mini Dress" at bounding box center [342, 463] width 172 height 11
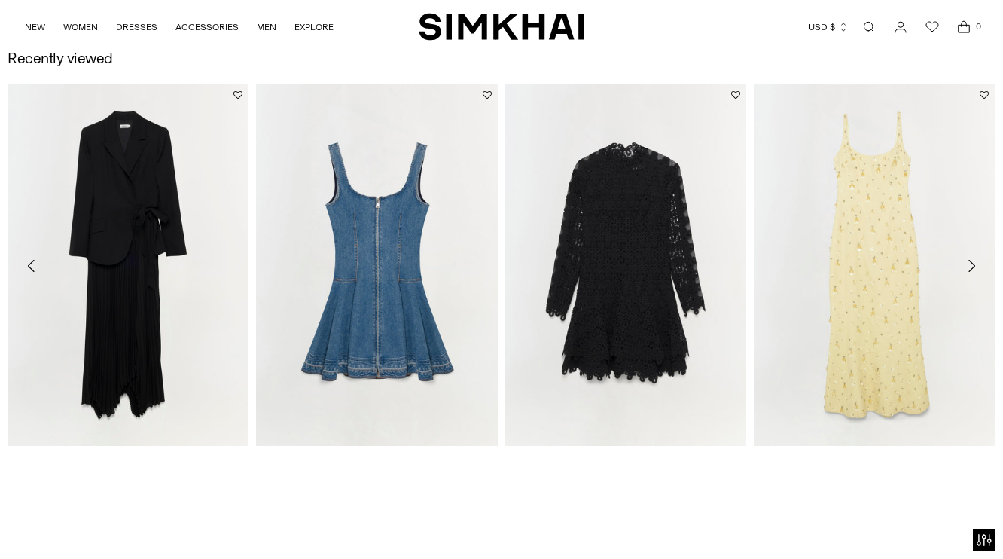
scroll to position [1666, 0]
